Goal: Communication & Community: Answer question/provide support

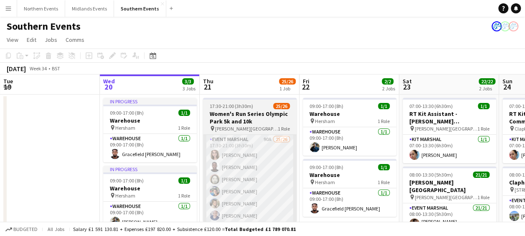
scroll to position [0, 263]
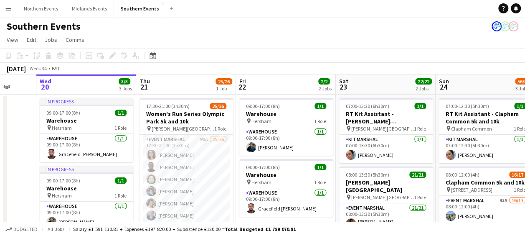
drag, startPoint x: 257, startPoint y: 166, endPoint x: 229, endPoint y: 52, distance: 117.0
click at [229, 52] on app-toolbar "Copy Paste Paste Ctrl+V Paste with crew Ctrl+Shift+V Paste linked Job Delete Gr…" at bounding box center [262, 55] width 525 height 14
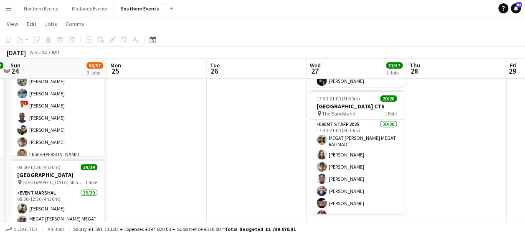
scroll to position [134, 0]
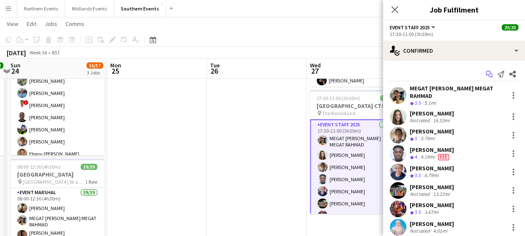
click at [486, 71] on icon "Start chat" at bounding box center [489, 74] width 7 height 7
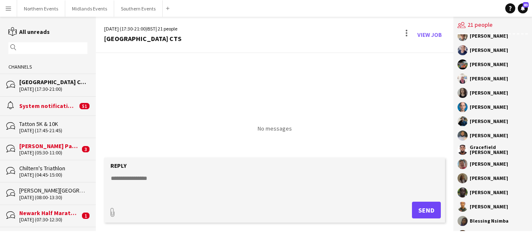
scroll to position [115, 0]
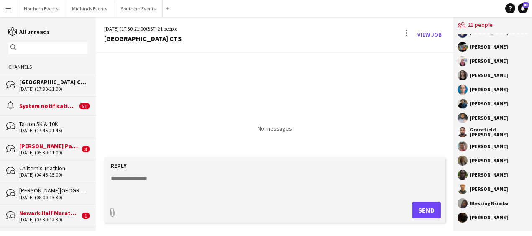
drag, startPoint x: 470, startPoint y: 56, endPoint x: 508, endPoint y: 218, distance: 166.7
click at [508, 218] on div "RunThrough Events MEGAT AMMAR SULEIMAN MEGAT RAHMAD Katie Gray Elliot Yeboah-Ag…" at bounding box center [492, 132] width 79 height 196
copy div "MEGAT AMMAR SULEIMAN MEGAT RAHMAD Katie Gray Elliot Yeboah-Agyemang Irdina Jasr…"
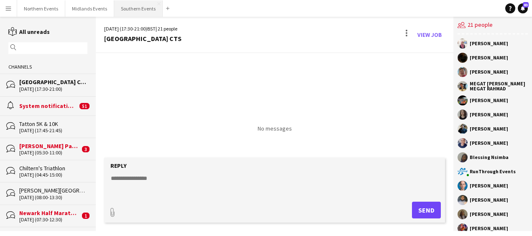
click at [130, 8] on button "Southern Events Close" at bounding box center [138, 8] width 48 height 16
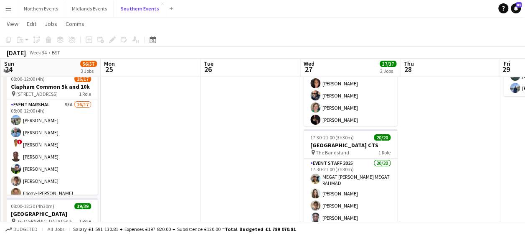
scroll to position [93, 0]
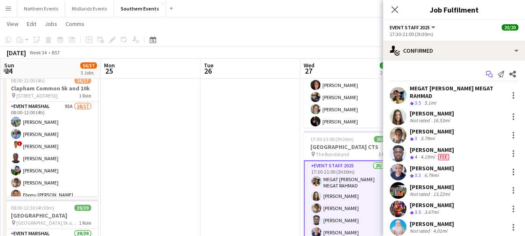
click at [484, 73] on app-icon "Start chat" at bounding box center [490, 74] width 12 height 12
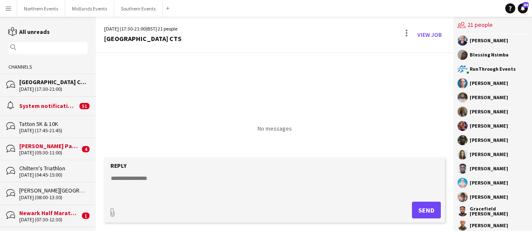
scroll to position [115, 0]
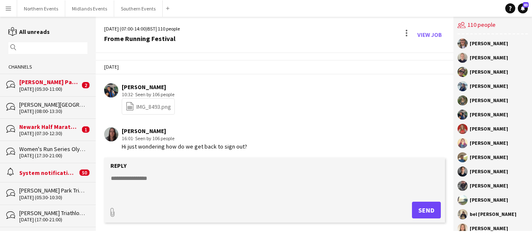
scroll to position [1348, 0]
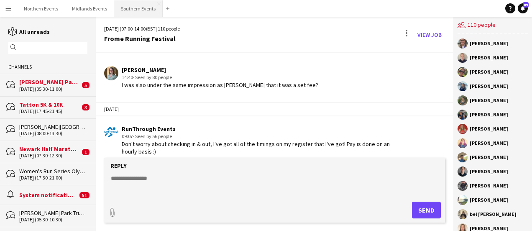
click at [133, 12] on button "Southern Events Close" at bounding box center [138, 8] width 48 height 16
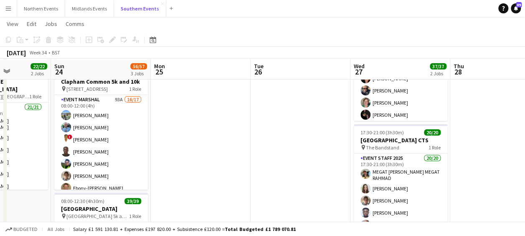
scroll to position [101, 0]
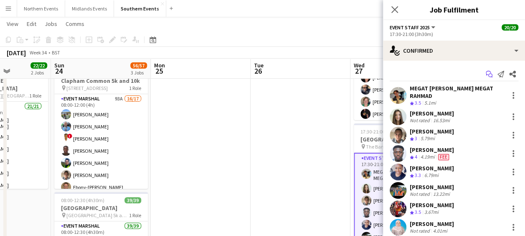
click at [486, 72] on icon "Start chat" at bounding box center [489, 74] width 7 height 7
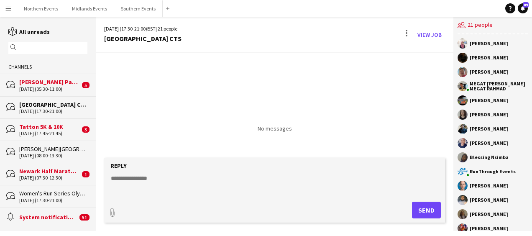
click at [196, 177] on textarea at bounding box center [276, 185] width 332 height 22
paste textarea "**********"
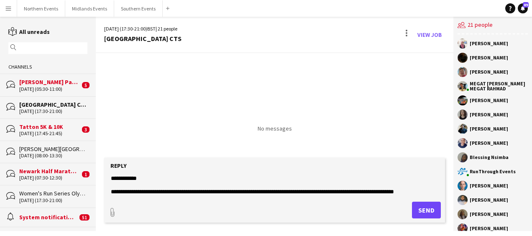
scroll to position [571, 0]
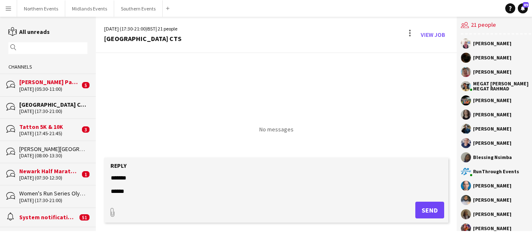
type textarea "**********"
click at [416, 212] on button "Send" at bounding box center [429, 209] width 29 height 17
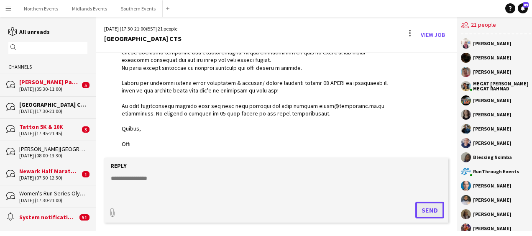
scroll to position [628, 0]
click at [135, 6] on button "Southern Events Close" at bounding box center [138, 8] width 48 height 16
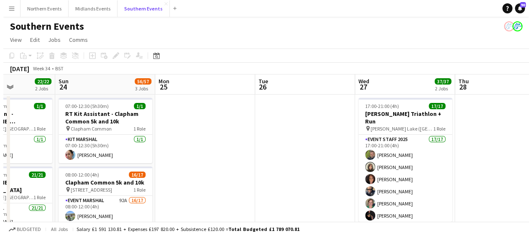
scroll to position [0, 249]
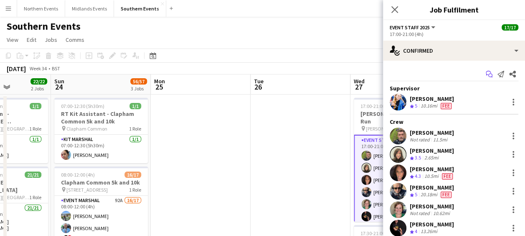
click at [484, 77] on app-icon "Start chat" at bounding box center [490, 74] width 12 height 12
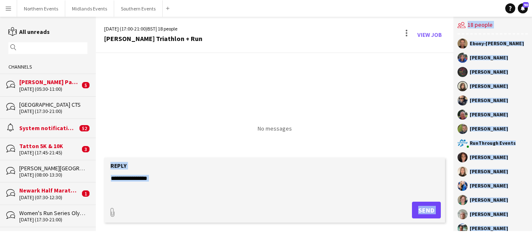
click at [439, 98] on div "27-08-2025 (17:00-21:00) BST | 18 people Dorney Triathlon + Run View Job No mes…" at bounding box center [314, 124] width 436 height 214
click at [271, 186] on textarea at bounding box center [276, 185] width 332 height 22
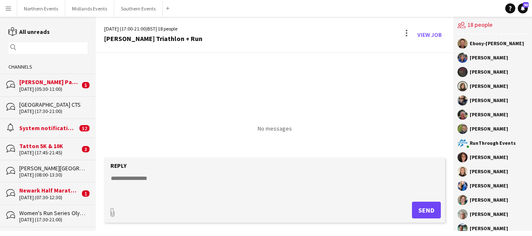
paste textarea "**********"
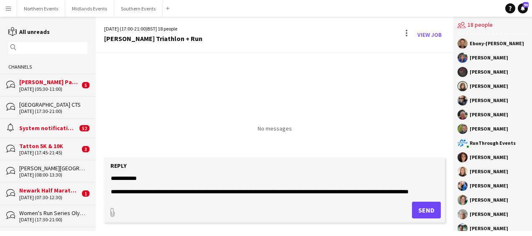
scroll to position [363, 0]
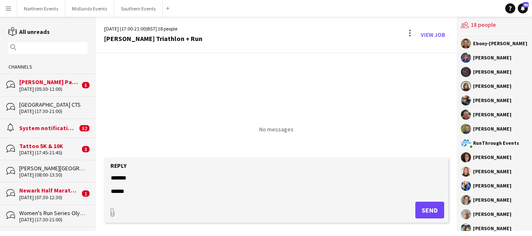
type textarea "**********"
click at [422, 208] on button "Send" at bounding box center [429, 209] width 29 height 17
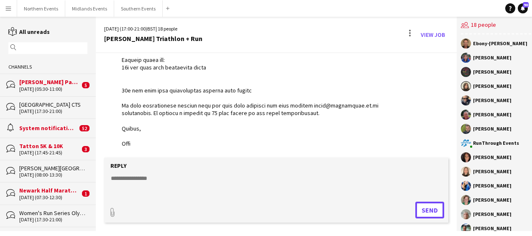
scroll to position [385, 0]
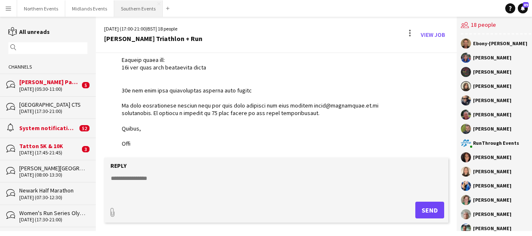
click at [126, 10] on button "Southern Events Close" at bounding box center [138, 8] width 48 height 16
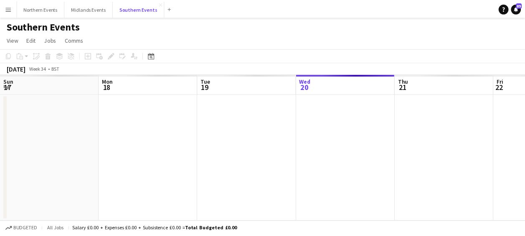
scroll to position [0, 200]
